Goal: Task Accomplishment & Management: Manage account settings

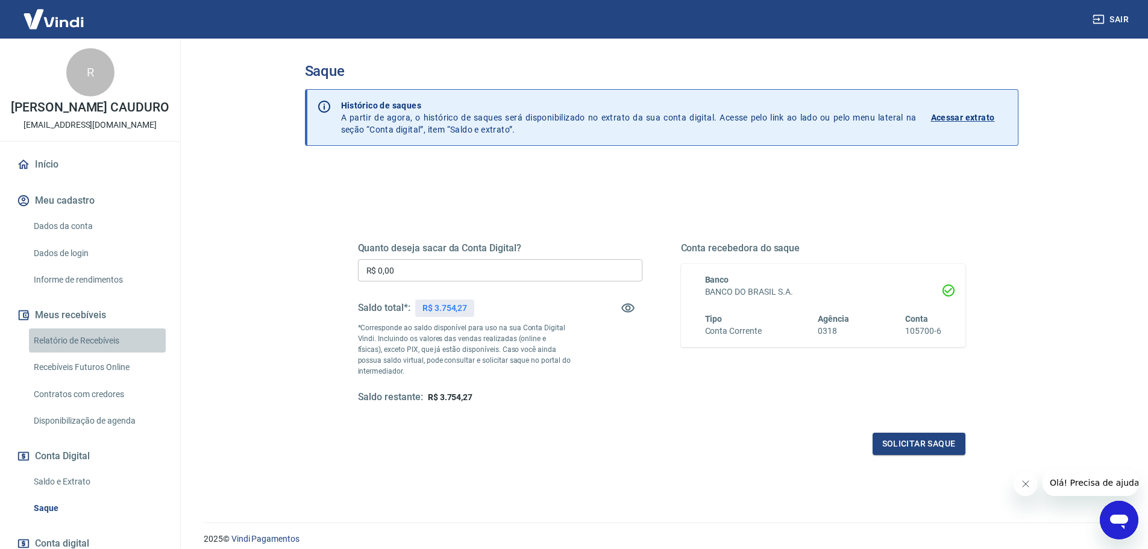
click at [114, 351] on link "Relatório de Recebíveis" at bounding box center [97, 340] width 137 height 25
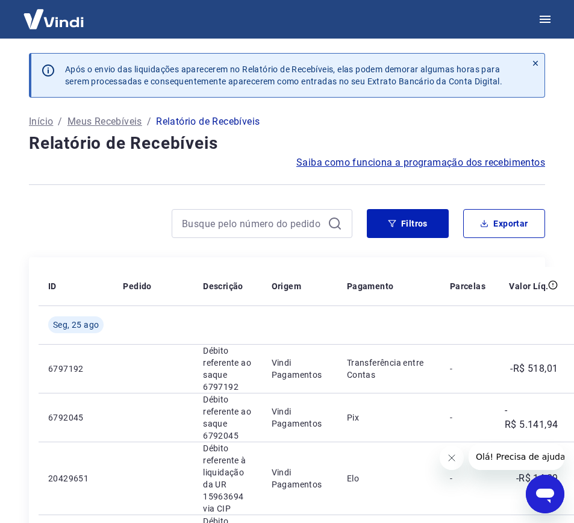
click at [149, 190] on div at bounding box center [287, 185] width 516 height 30
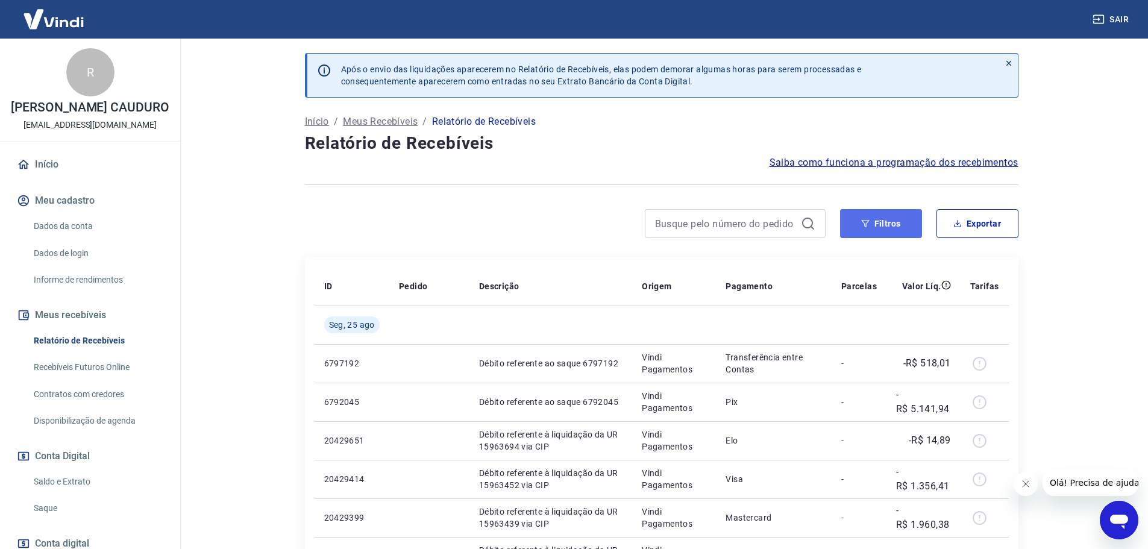
click at [877, 233] on button "Filtros" at bounding box center [881, 223] width 82 height 29
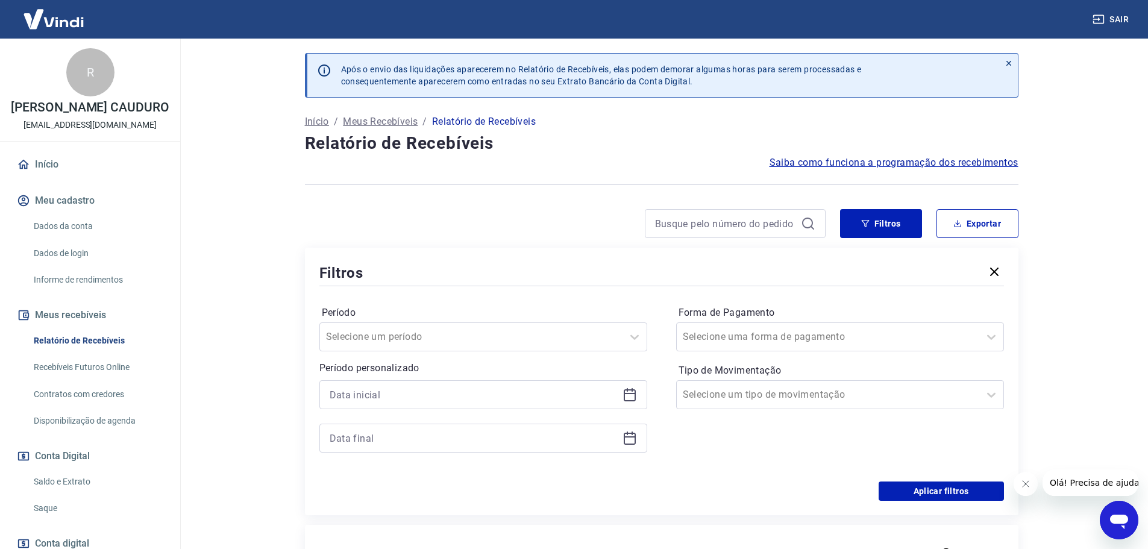
click at [643, 399] on div at bounding box center [483, 394] width 328 height 29
click at [628, 388] on icon at bounding box center [629, 394] width 14 height 14
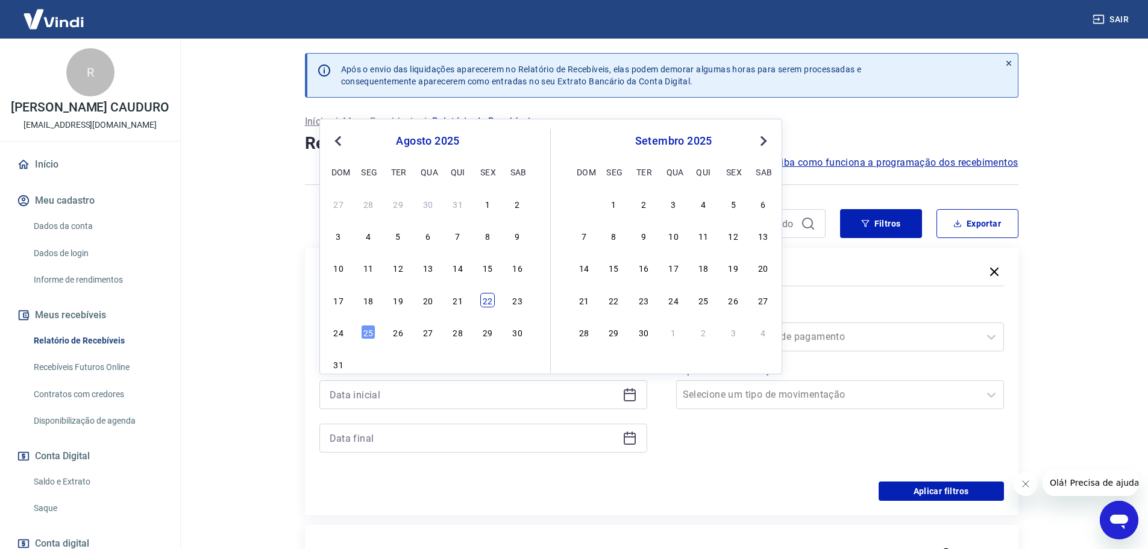
click at [490, 299] on div "22" at bounding box center [487, 300] width 14 height 14
type input "22/08/2025"
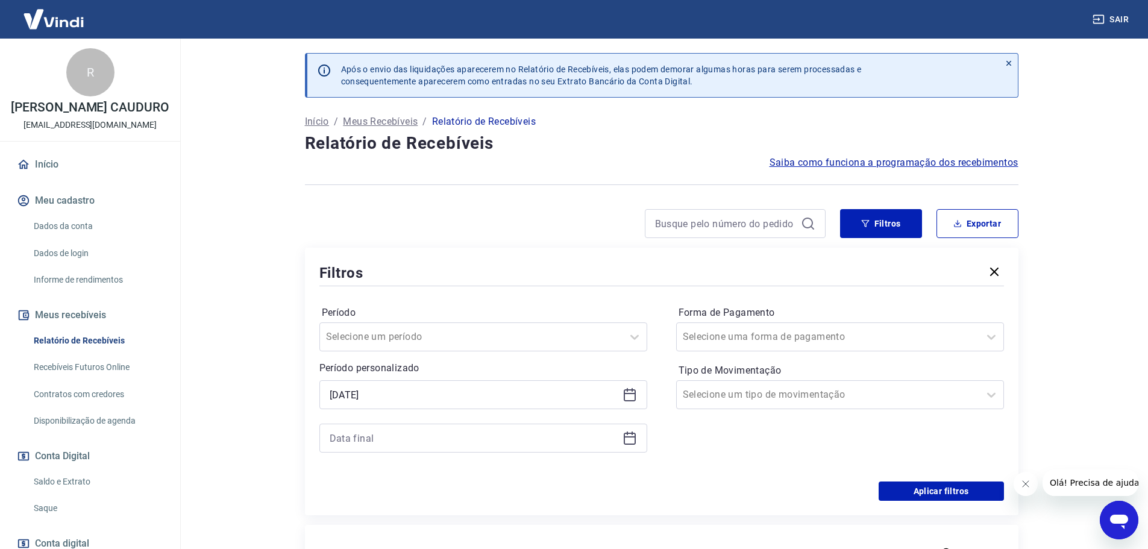
click at [624, 441] on icon at bounding box center [629, 439] width 12 height 12
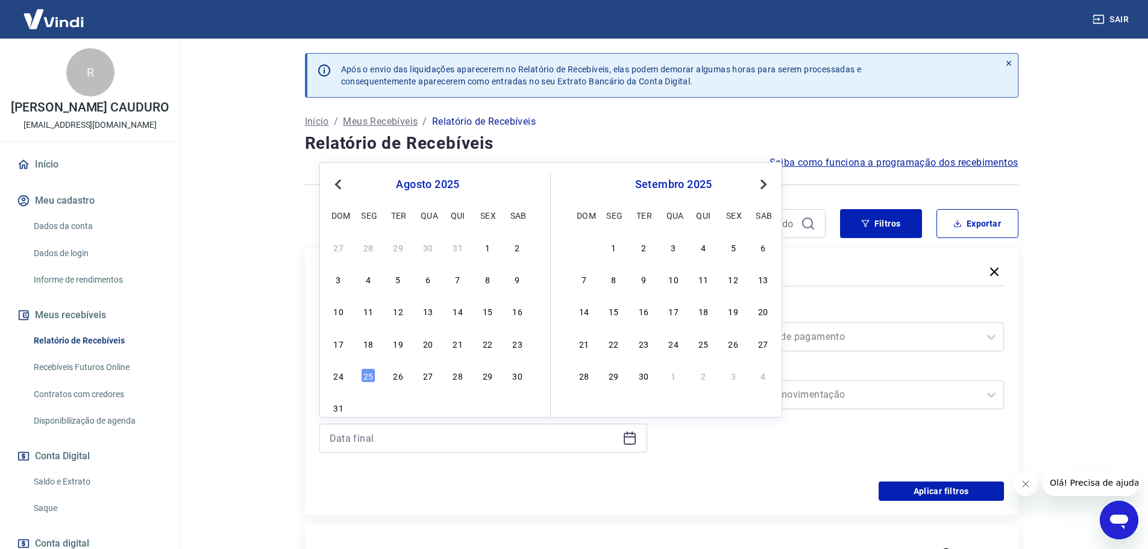
drag, startPoint x: 480, startPoint y: 345, endPoint x: 908, endPoint y: 502, distance: 455.7
click at [481, 345] on div "22" at bounding box center [487, 343] width 14 height 14
type input "22/08/2025"
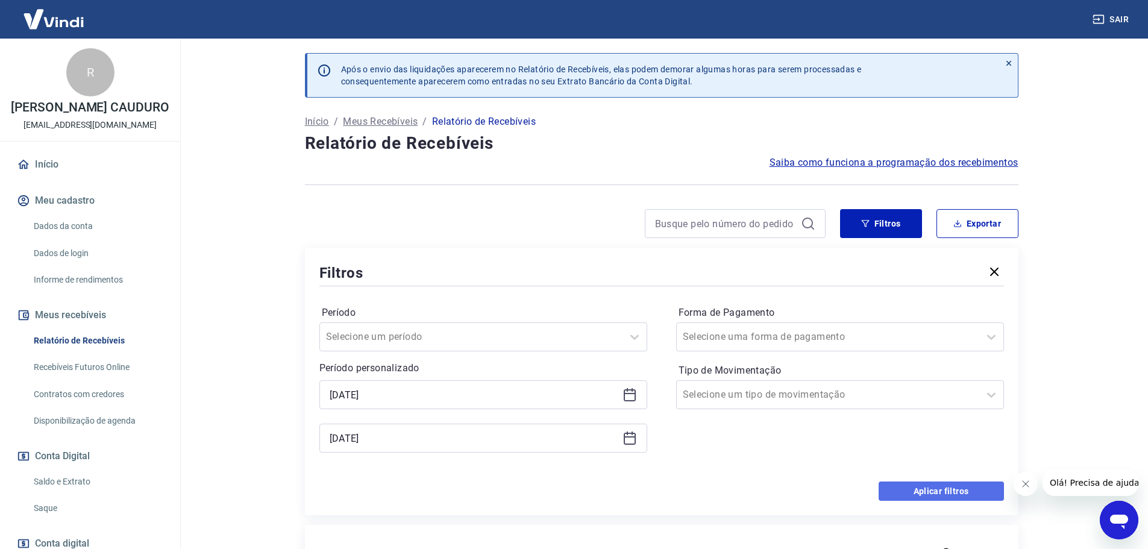
click at [914, 495] on button "Aplicar filtros" at bounding box center [940, 490] width 125 height 19
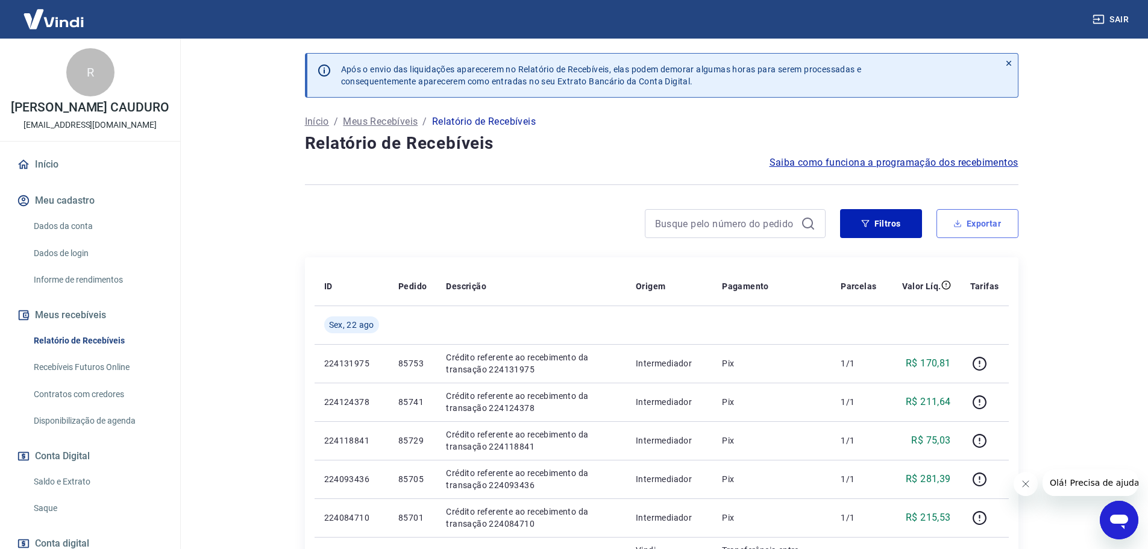
click at [984, 224] on button "Exportar" at bounding box center [977, 223] width 82 height 29
type input "22/08/2025"
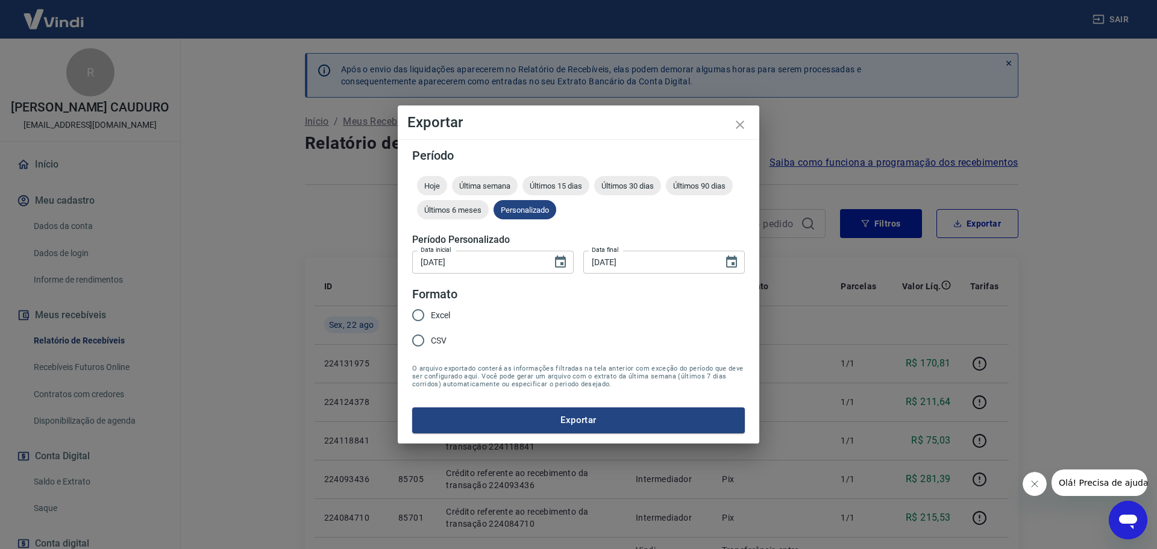
click at [437, 318] on span "Excel" at bounding box center [440, 315] width 19 height 13
click at [431, 318] on input "Excel" at bounding box center [417, 314] width 25 height 25
radio input "true"
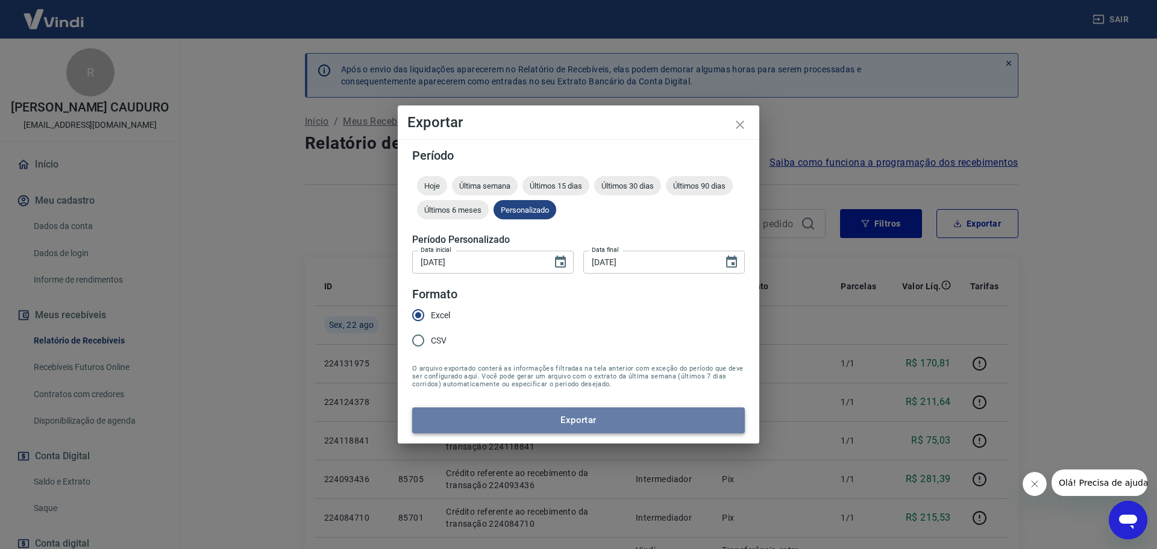
click at [554, 422] on button "Exportar" at bounding box center [578, 419] width 333 height 25
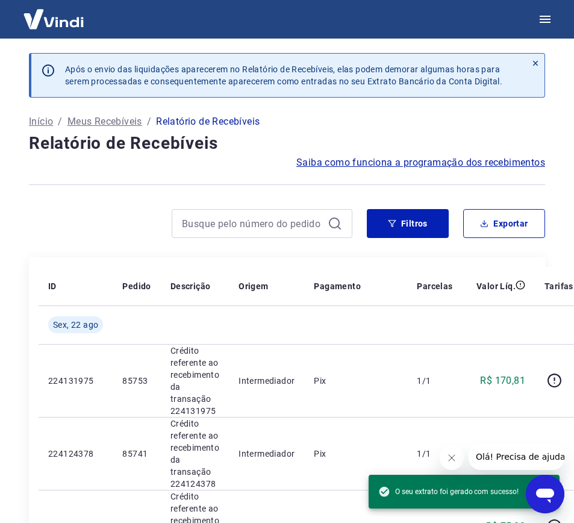
click at [207, 153] on h4 "Relatório de Recebíveis" at bounding box center [287, 143] width 516 height 24
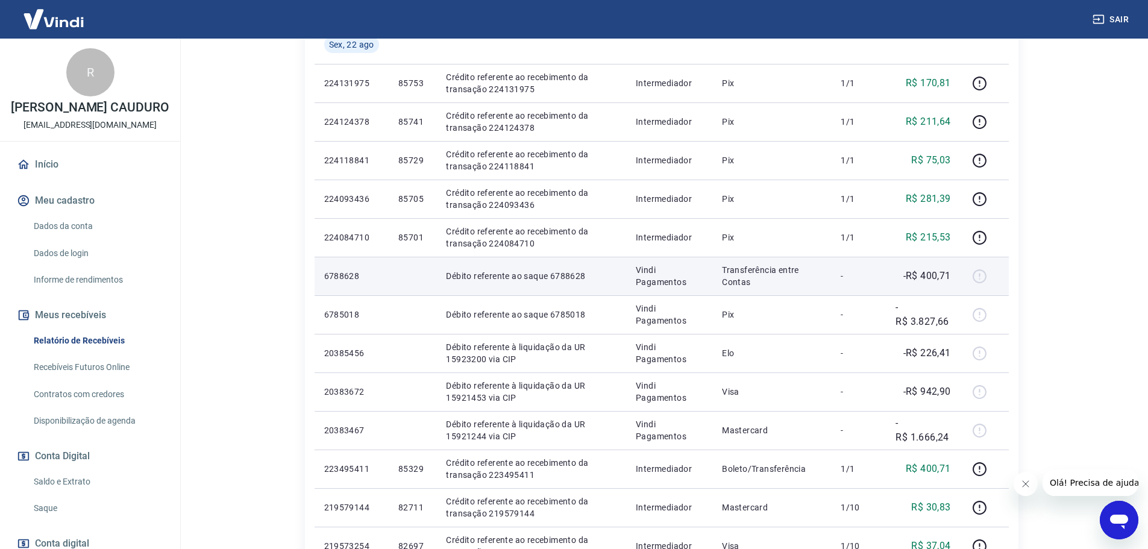
scroll to position [301, 0]
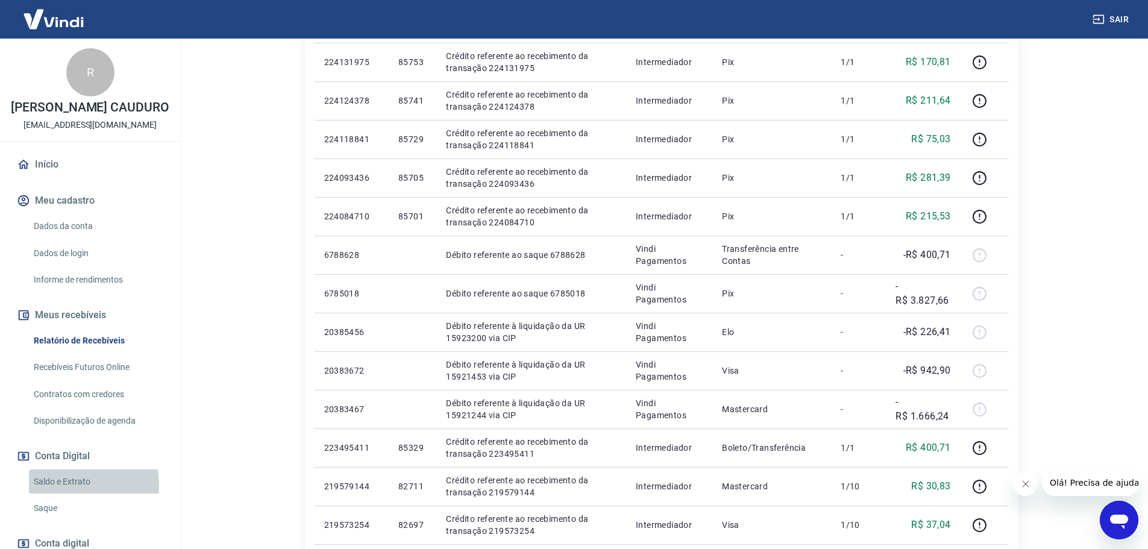
click at [72, 494] on link "Saldo e Extrato" at bounding box center [97, 481] width 137 height 25
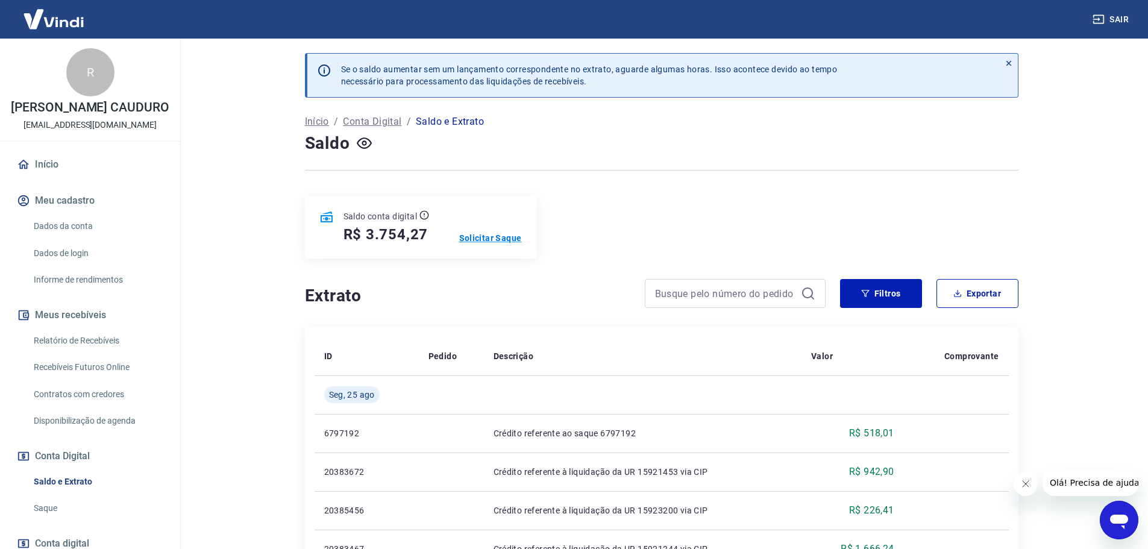
click at [512, 237] on p "Solicitar Saque" at bounding box center [490, 238] width 63 height 12
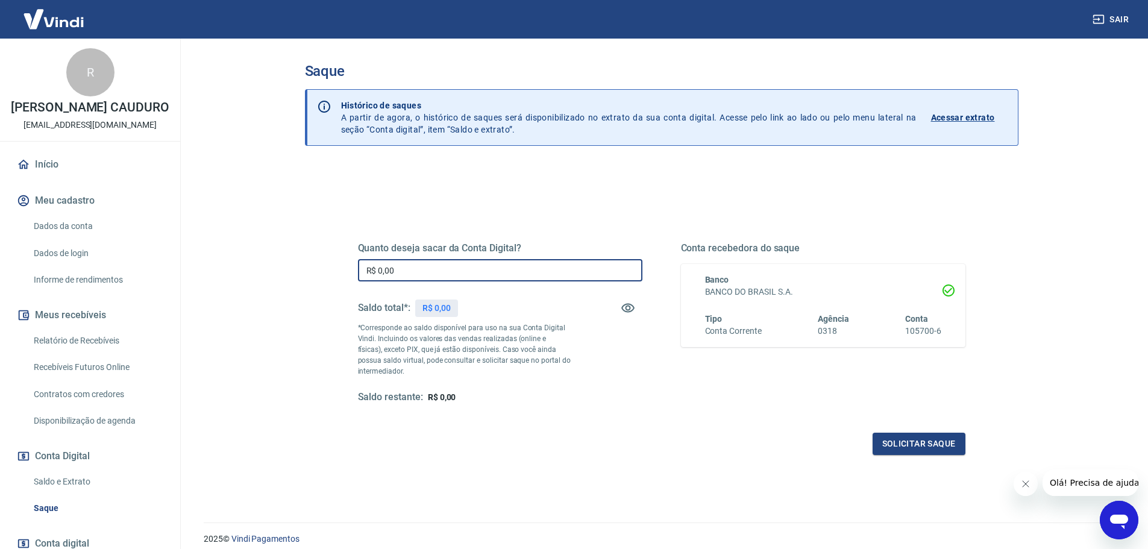
click at [499, 262] on input "R$ 0,00" at bounding box center [500, 270] width 284 height 22
type input "R$ 3.236,26"
click at [563, 389] on div "Quanto deseja sacar da Conta Digital? R$ 3.236,26 ​ Saldo total*: R$ 3.754,27 *…" at bounding box center [500, 322] width 284 height 161
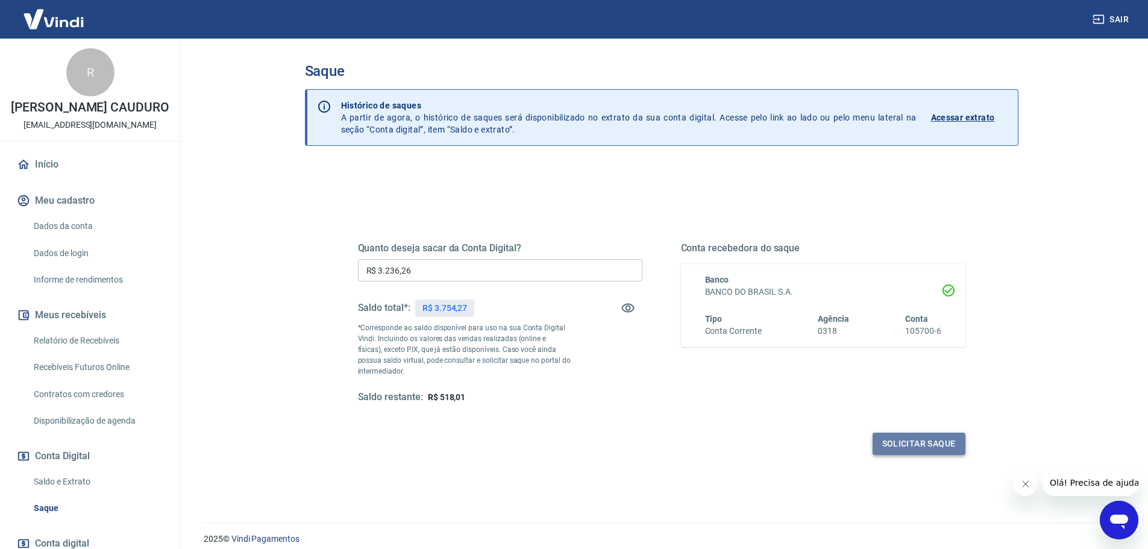
click at [949, 436] on button "Solicitar saque" at bounding box center [918, 444] width 93 height 22
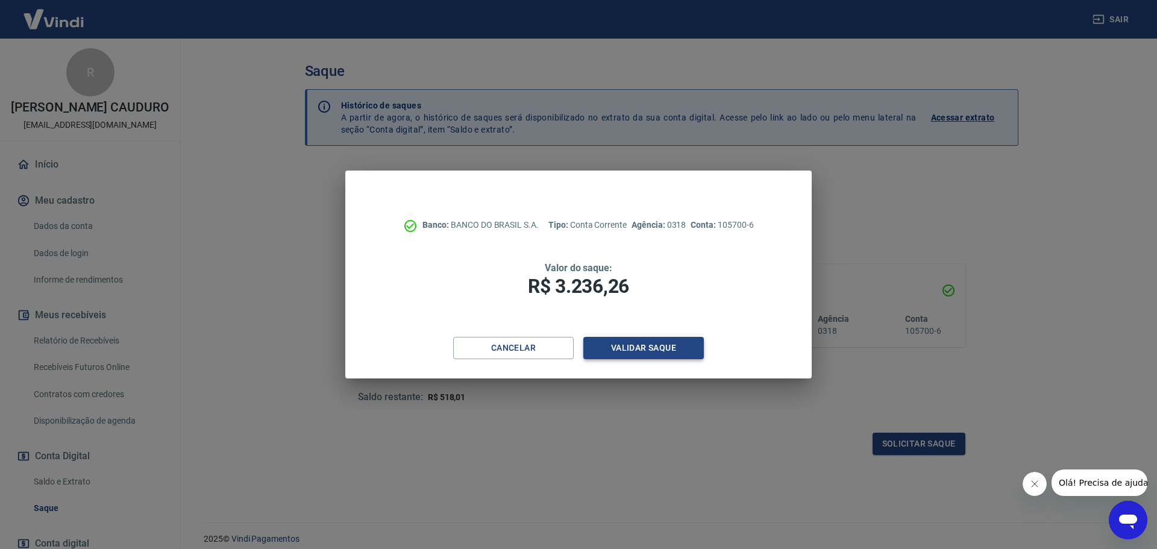
click at [670, 345] on button "Validar saque" at bounding box center [643, 348] width 120 height 22
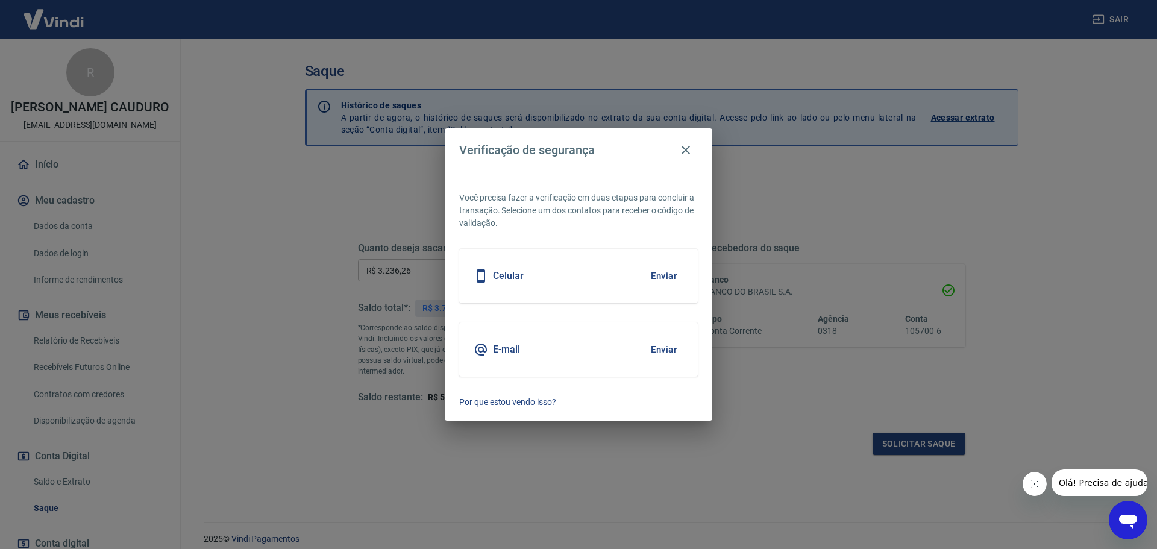
click at [670, 345] on button "Enviar" at bounding box center [663, 349] width 39 height 25
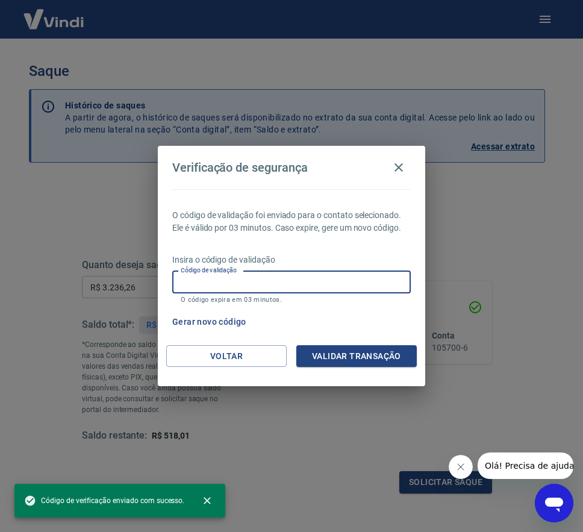
click at [263, 284] on input "Código de validação" at bounding box center [291, 282] width 239 height 22
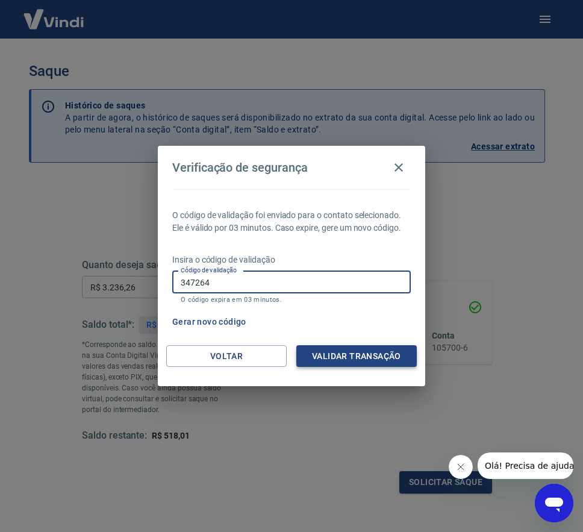
type input "347264"
click at [377, 351] on button "Validar transação" at bounding box center [356, 356] width 120 height 22
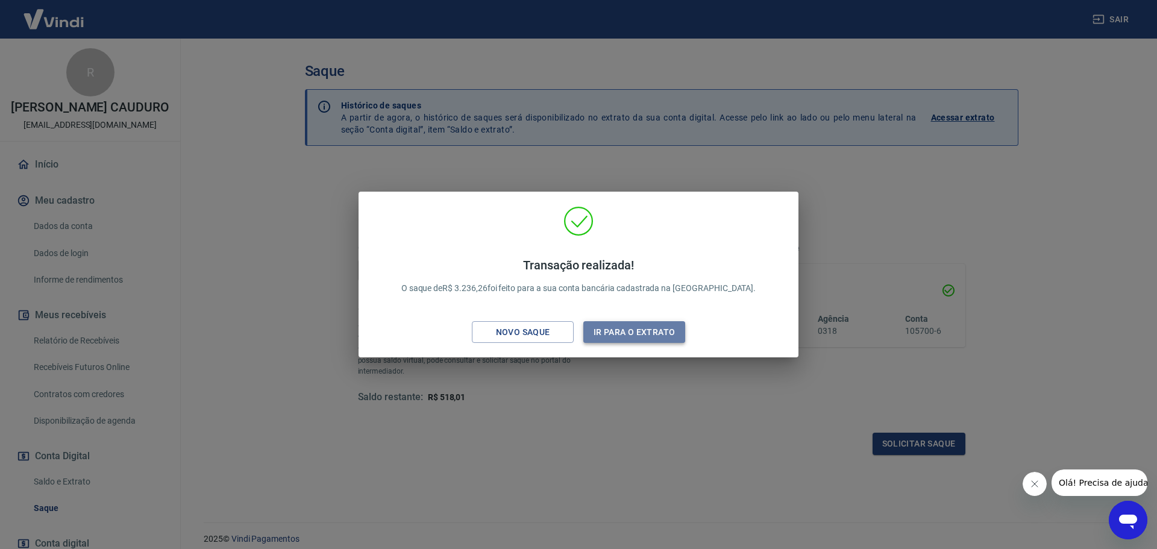
click at [658, 325] on button "Ir para o extrato" at bounding box center [634, 332] width 102 height 22
